Goal: Task Accomplishment & Management: Use online tool/utility

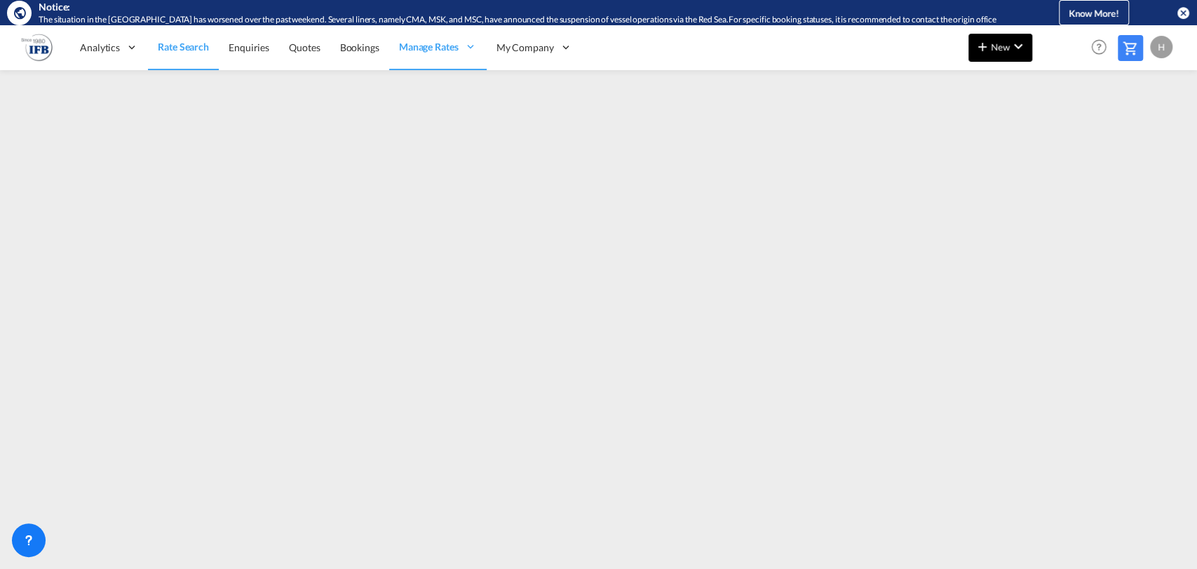
click at [989, 41] on md-icon "icon-plus 400-fg" at bounding box center [982, 46] width 17 height 17
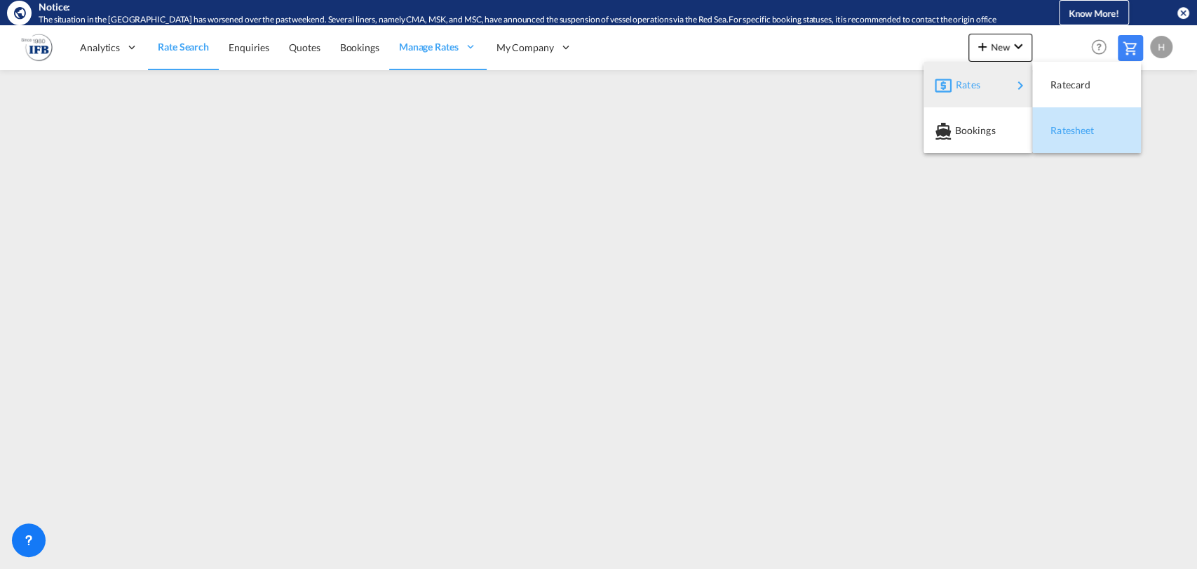
click at [1060, 128] on span "Ratesheet" at bounding box center [1058, 130] width 15 height 28
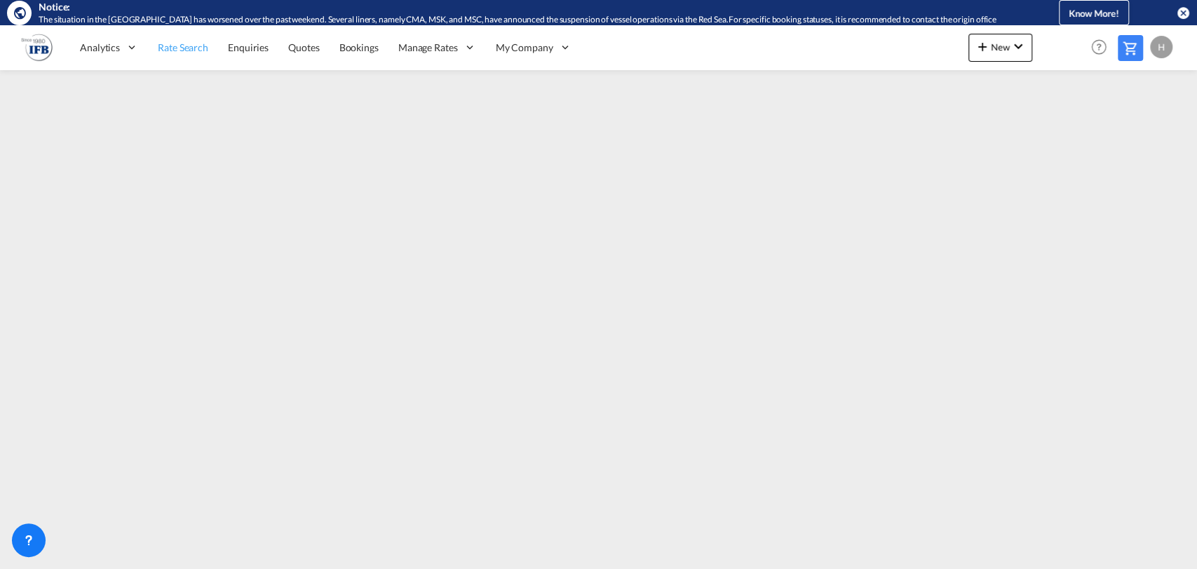
click at [180, 56] on link "Rate Search" at bounding box center [183, 48] width 70 height 46
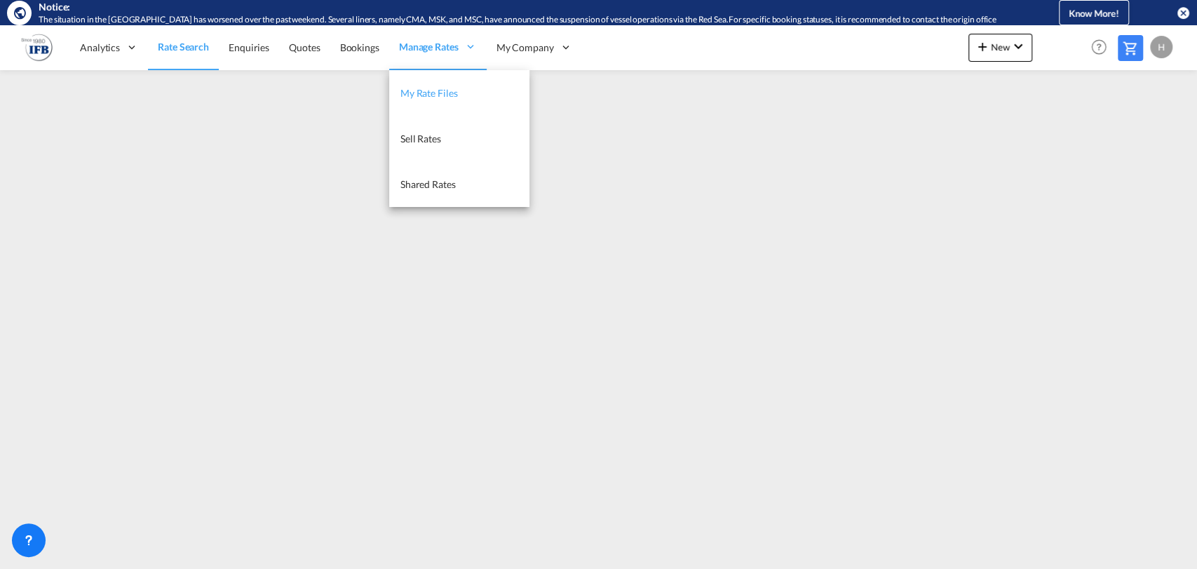
click at [438, 92] on span "My Rate Files" at bounding box center [429, 93] width 58 height 12
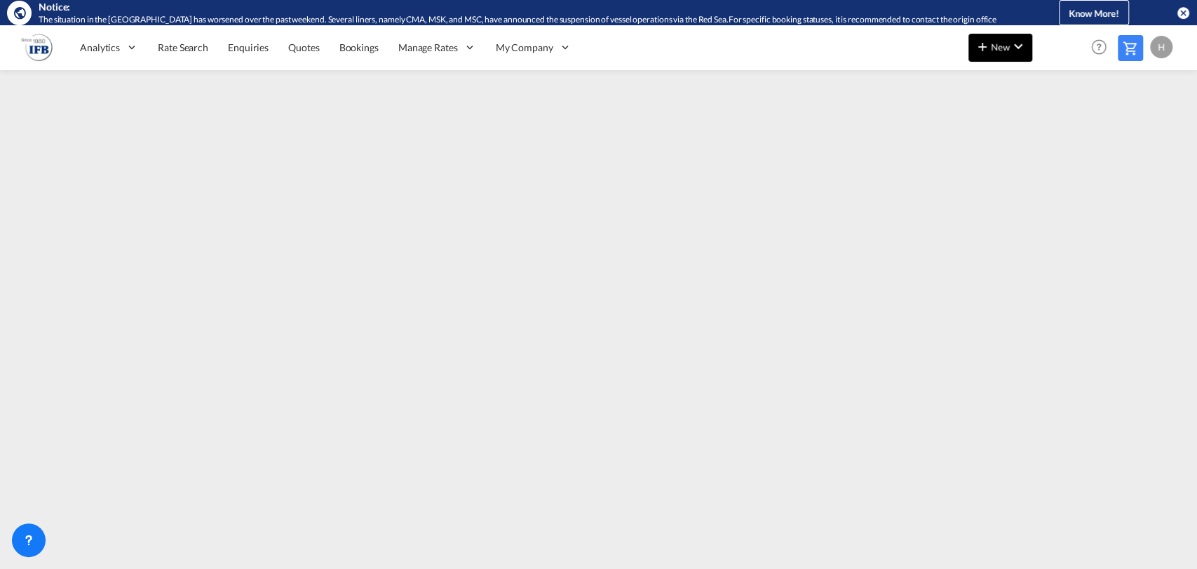
click at [1004, 49] on span "New" at bounding box center [1000, 46] width 53 height 11
